Goal: Task Accomplishment & Management: Manage account settings

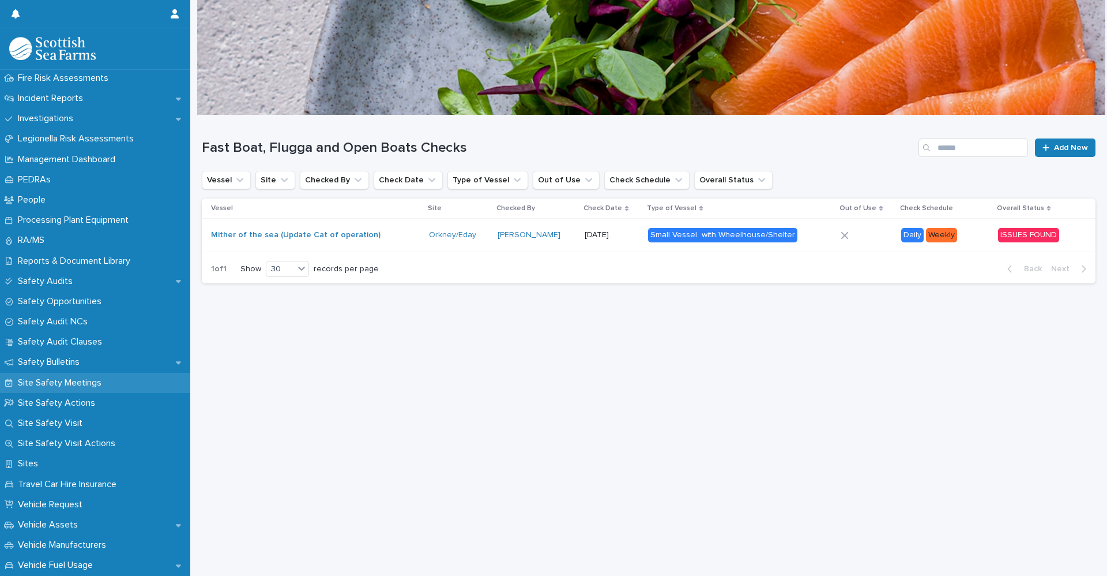
scroll to position [444, 0]
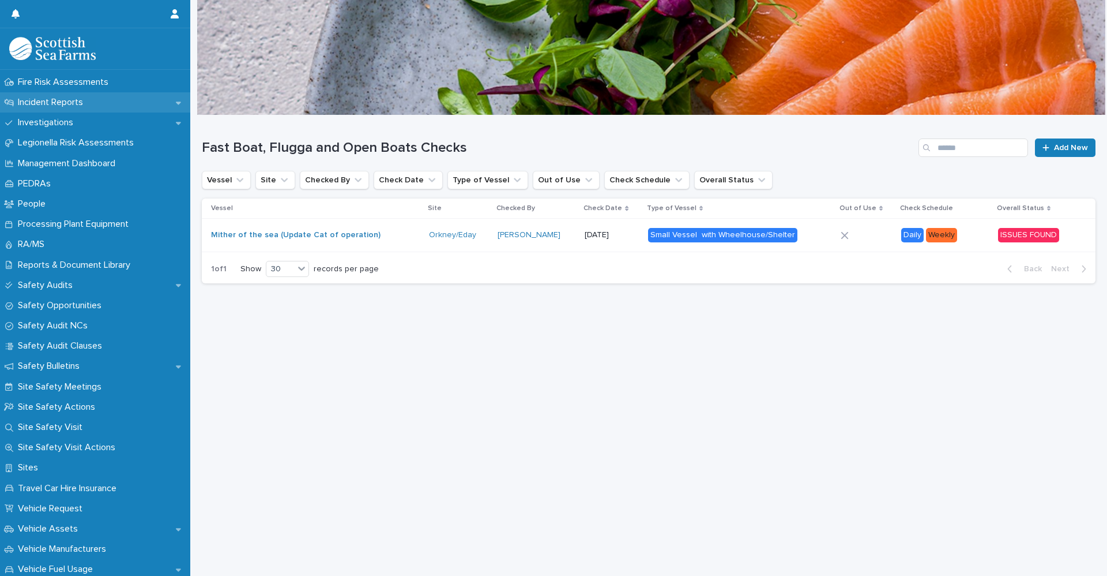
click at [67, 96] on div "Incident Reports" at bounding box center [95, 102] width 190 height 20
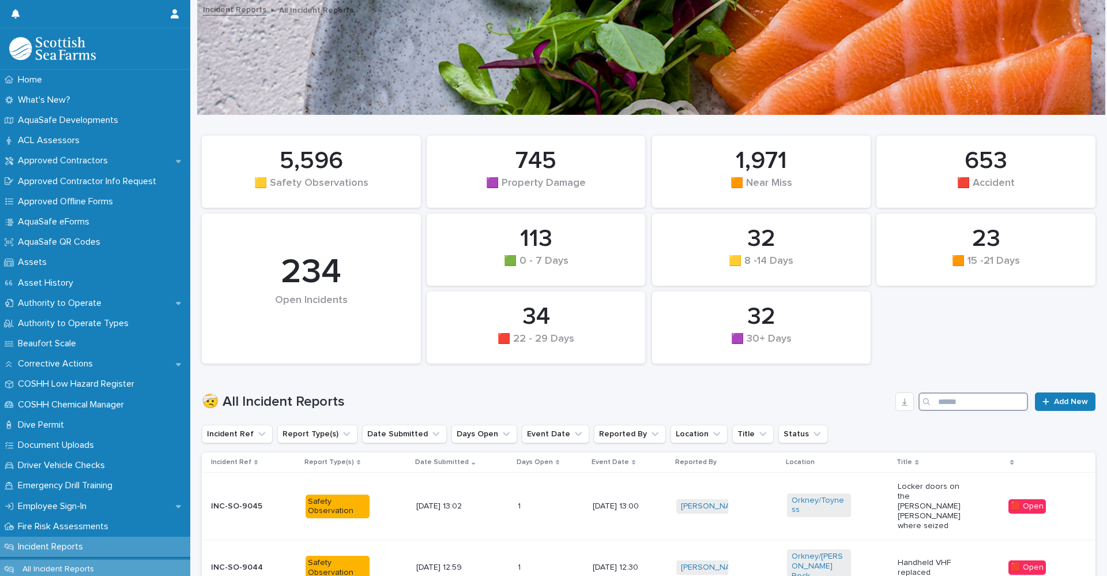
click at [934, 405] on input "Search" at bounding box center [974, 401] width 110 height 18
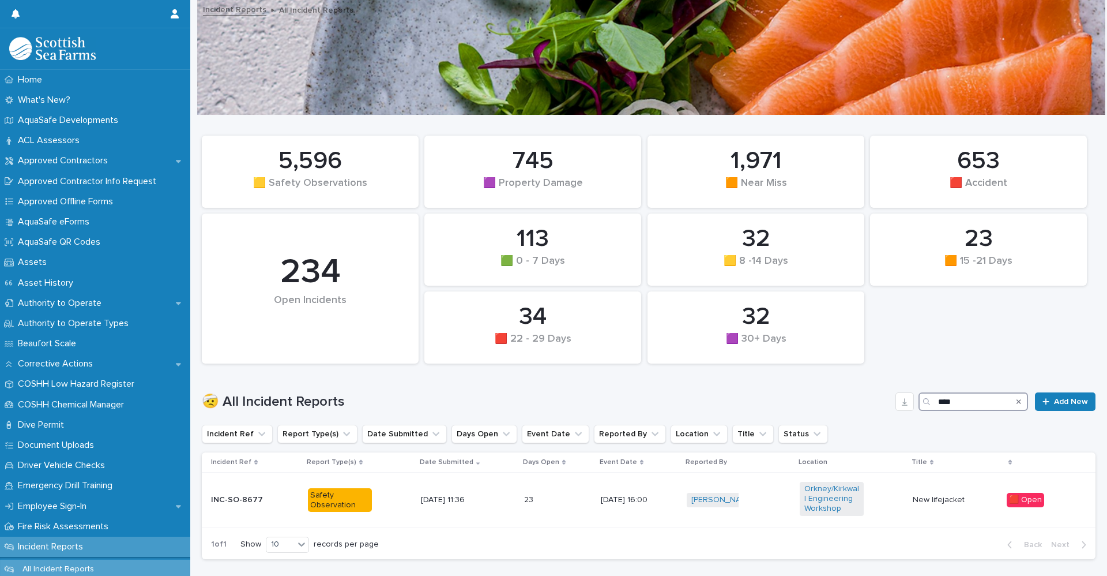
scroll to position [58, 0]
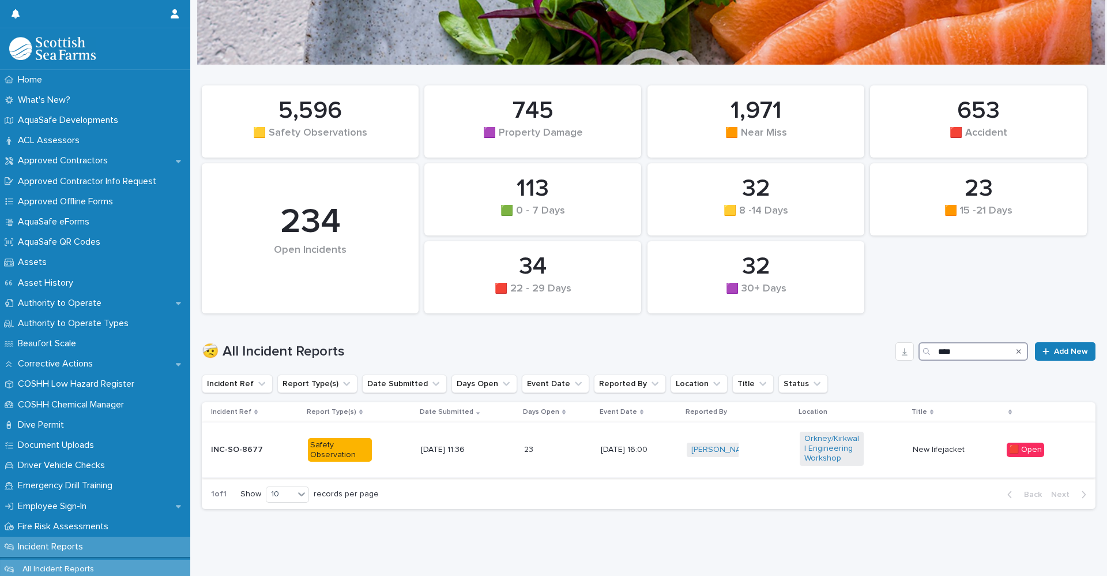
type input "****"
click at [441, 454] on td "[DATE] 11:36" at bounding box center [467, 449] width 103 height 55
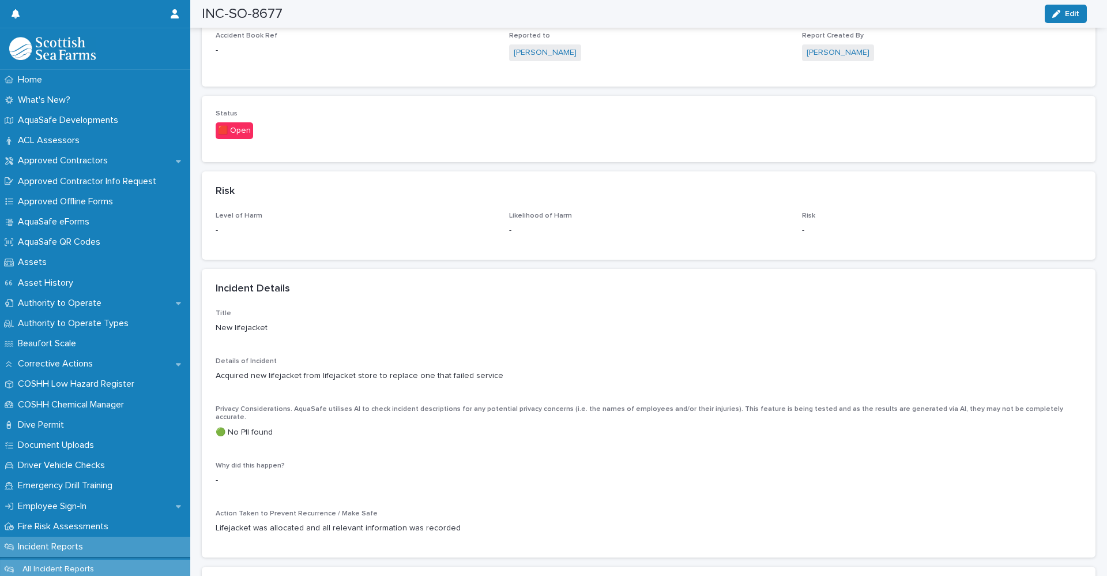
scroll to position [692, 0]
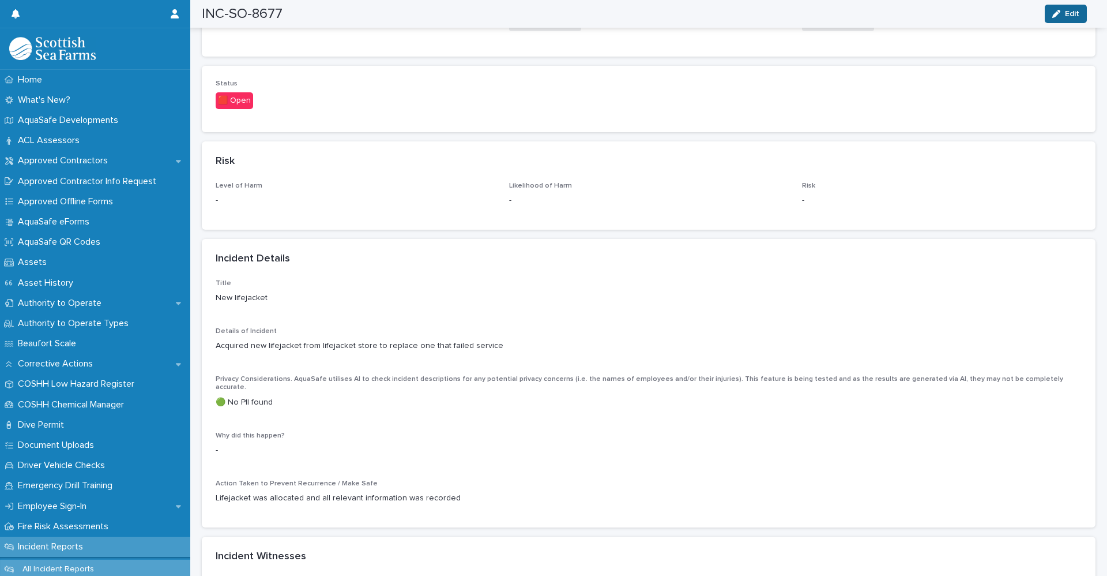
click at [1073, 20] on button "Edit" at bounding box center [1066, 14] width 42 height 18
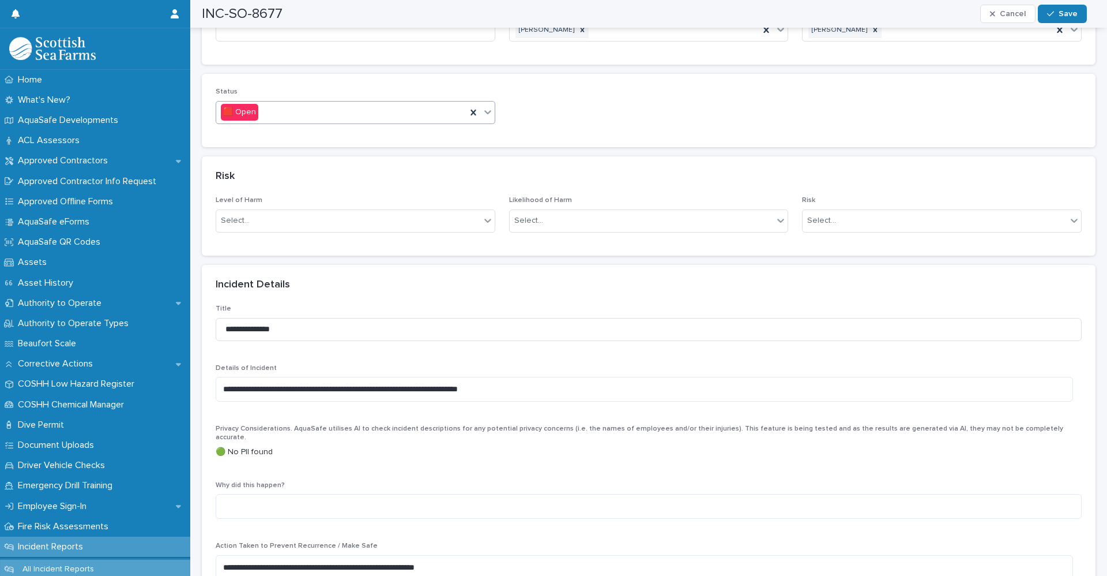
click at [485, 113] on icon at bounding box center [487, 112] width 7 height 4
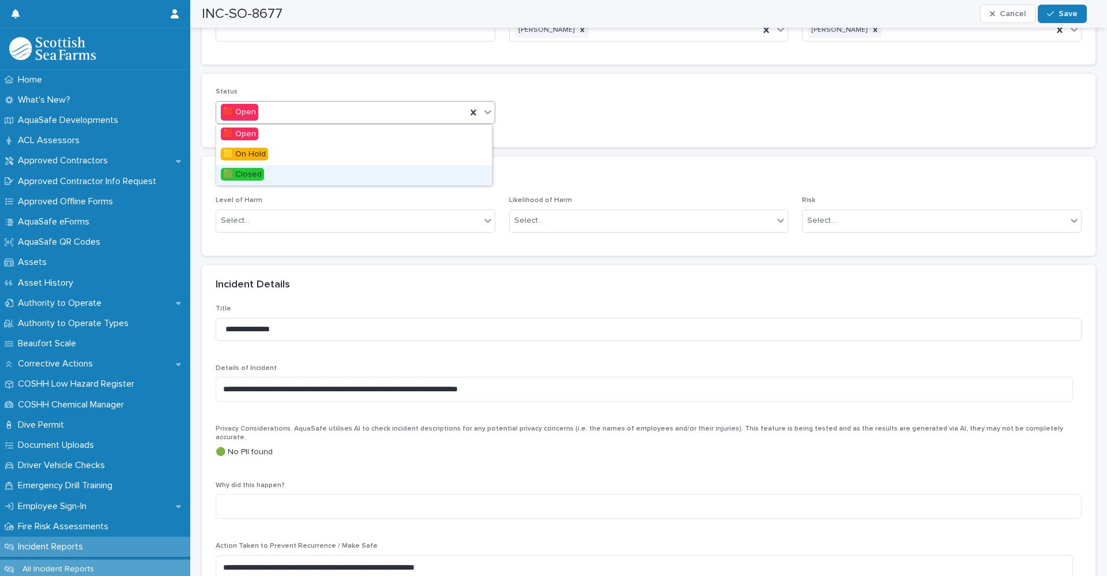
click at [395, 175] on div "🟩 Closed" at bounding box center [354, 175] width 276 height 20
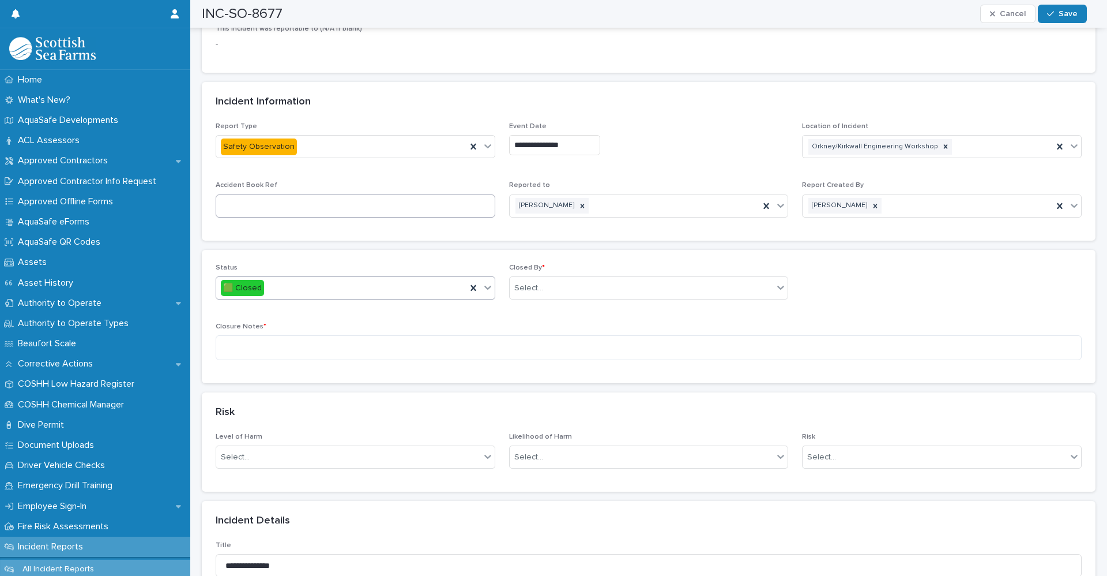
scroll to position [461, 0]
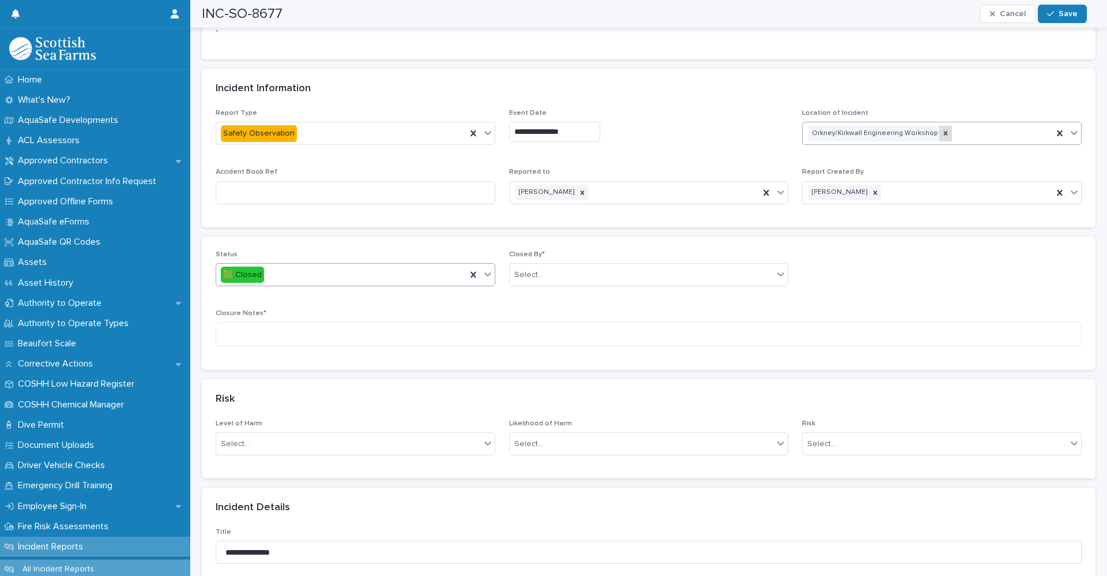
click at [942, 137] on icon at bounding box center [946, 133] width 8 height 8
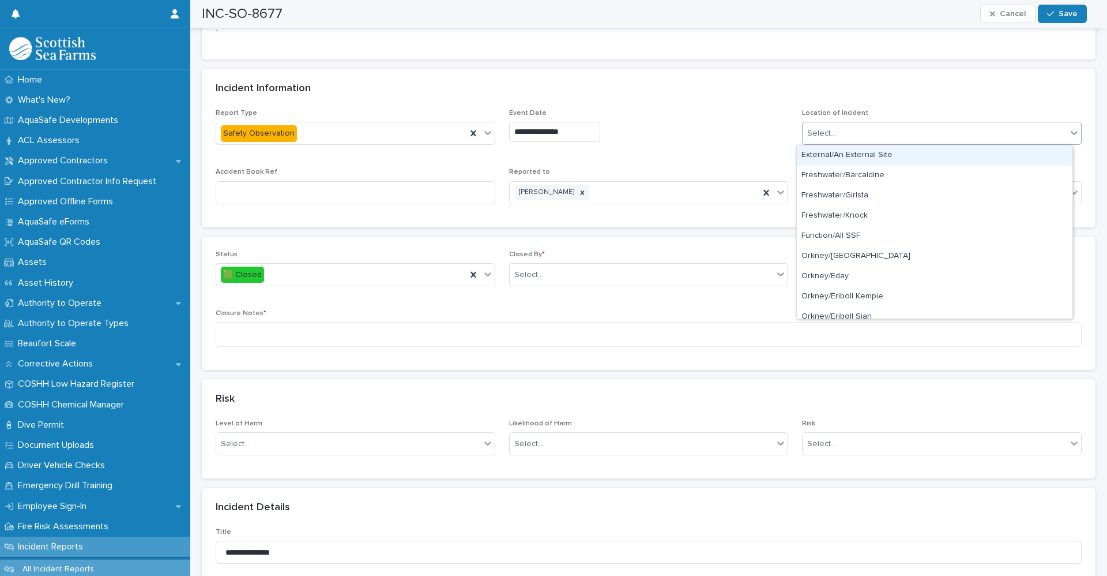
click at [1069, 134] on icon at bounding box center [1075, 133] width 12 height 12
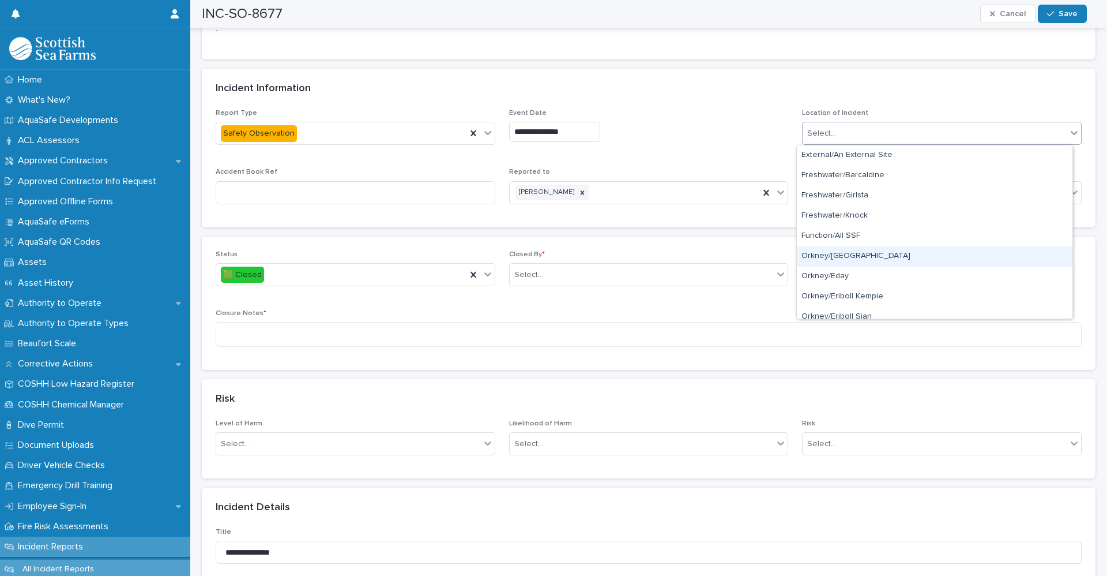
click at [837, 255] on div "Orkney/[GEOGRAPHIC_DATA]" at bounding box center [935, 256] width 276 height 20
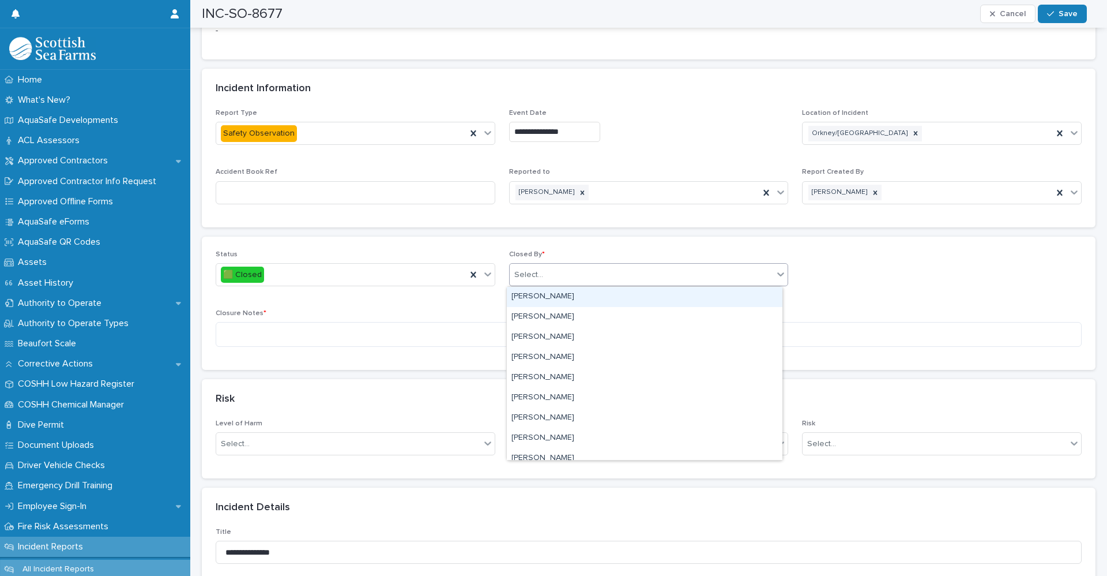
click at [544, 281] on div "Select..." at bounding box center [642, 274] width 264 height 19
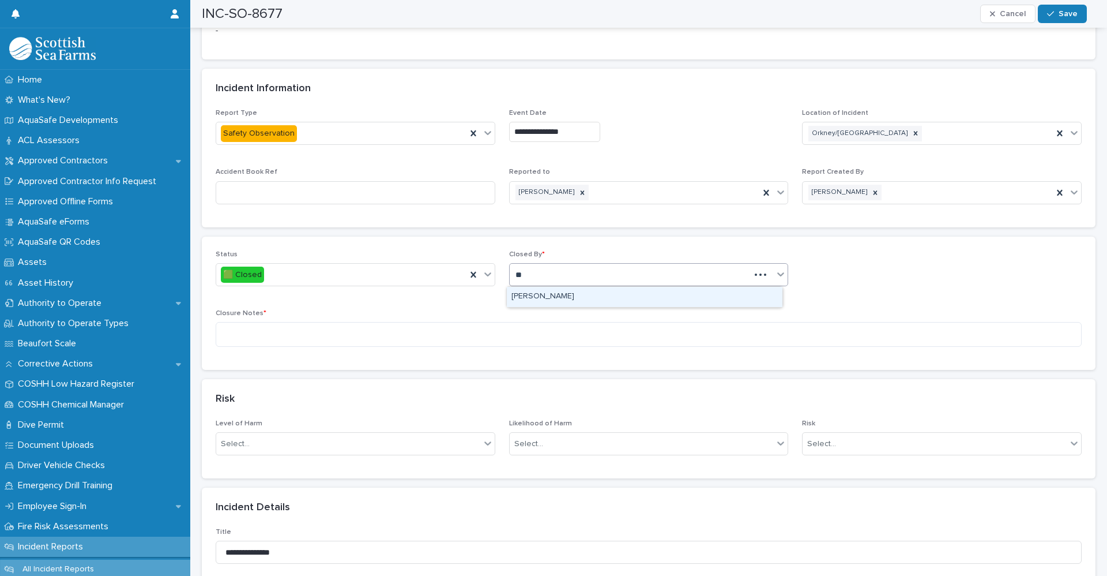
type input "*"
type input "***"
click at [545, 297] on div "[PERSON_NAME]" at bounding box center [645, 297] width 276 height 20
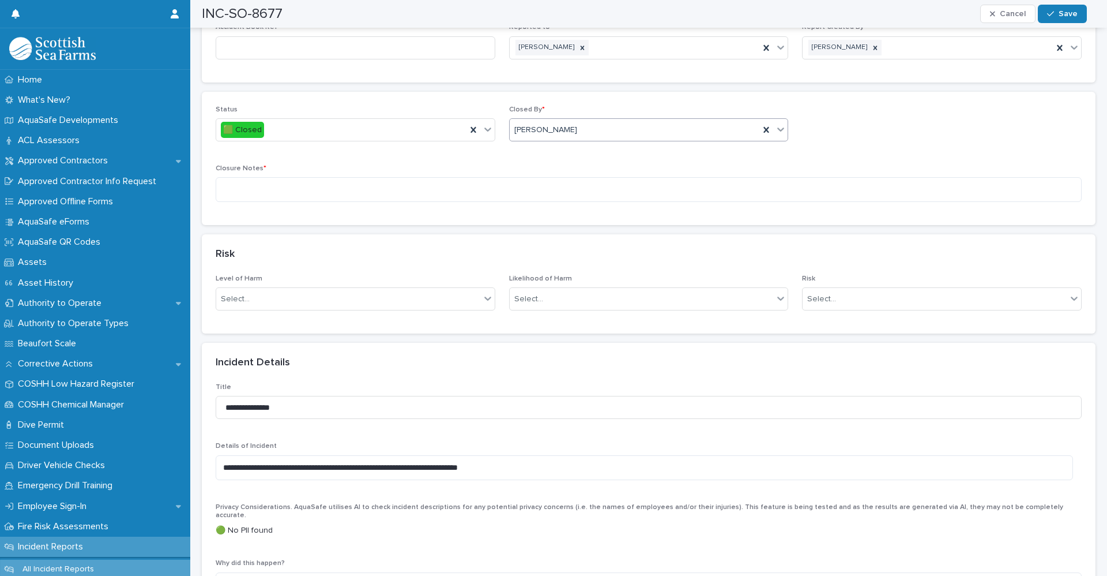
scroll to position [577, 0]
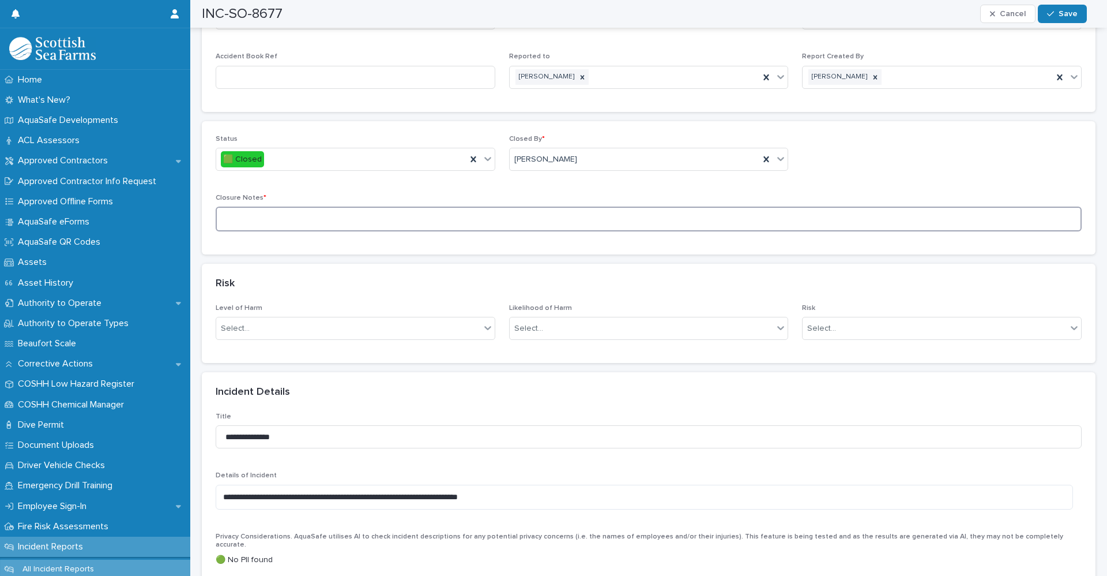
click at [340, 223] on textarea at bounding box center [649, 218] width 866 height 25
click at [416, 215] on textarea "**********" at bounding box center [645, 218] width 858 height 25
type textarea "*"
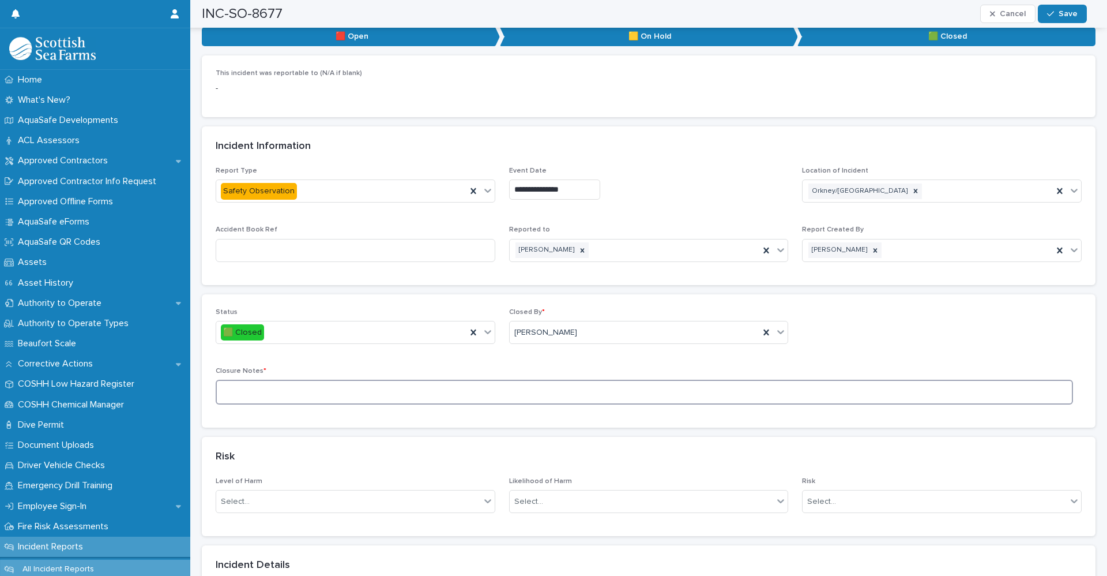
scroll to position [461, 0]
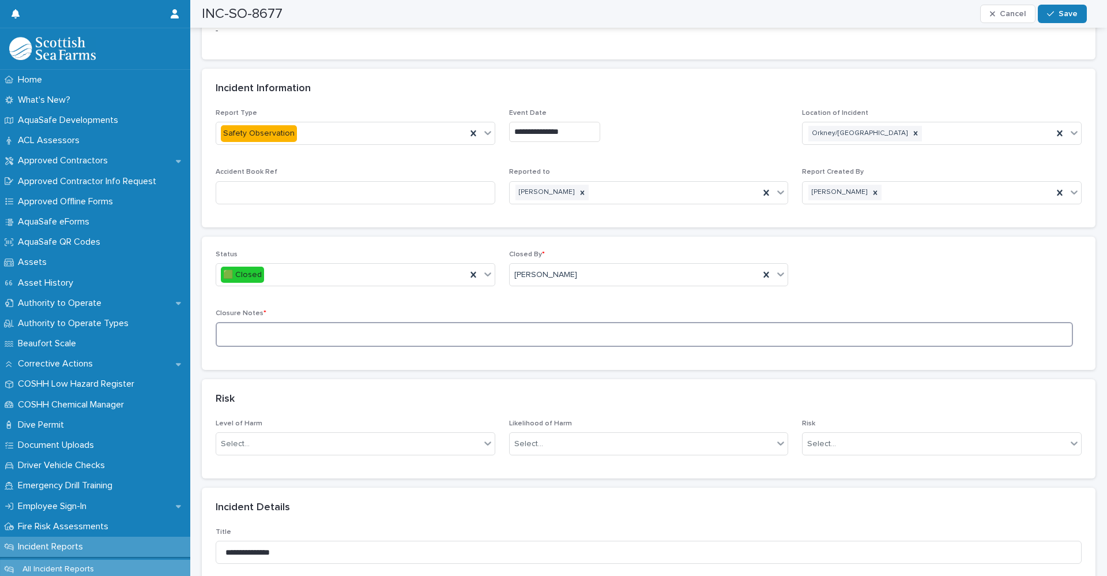
click at [237, 333] on textarea at bounding box center [645, 334] width 858 height 25
type textarea "**********"
click at [1048, 13] on button "Save" at bounding box center [1062, 14] width 49 height 18
